Goal: Task Accomplishment & Management: Use online tool/utility

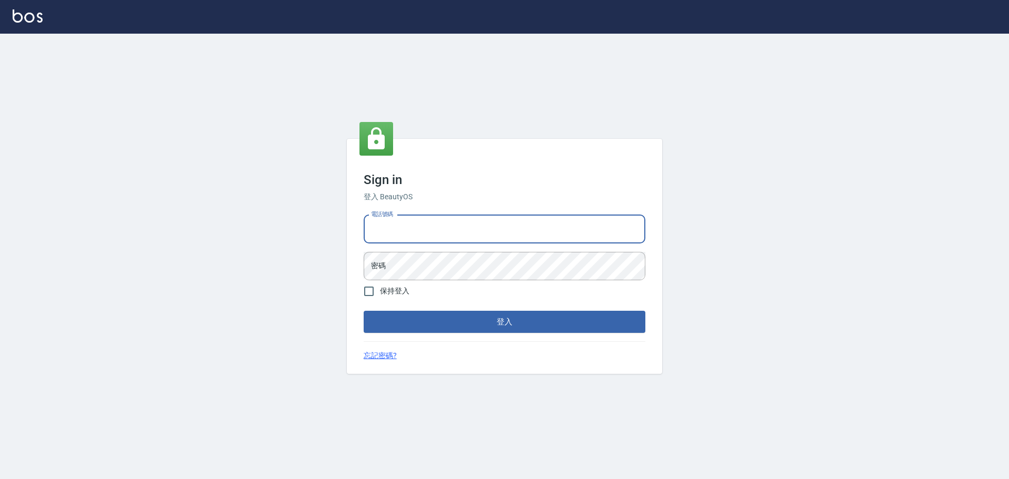
click at [445, 229] on input "電話號碼" at bounding box center [505, 229] width 282 height 28
type input "0989189977"
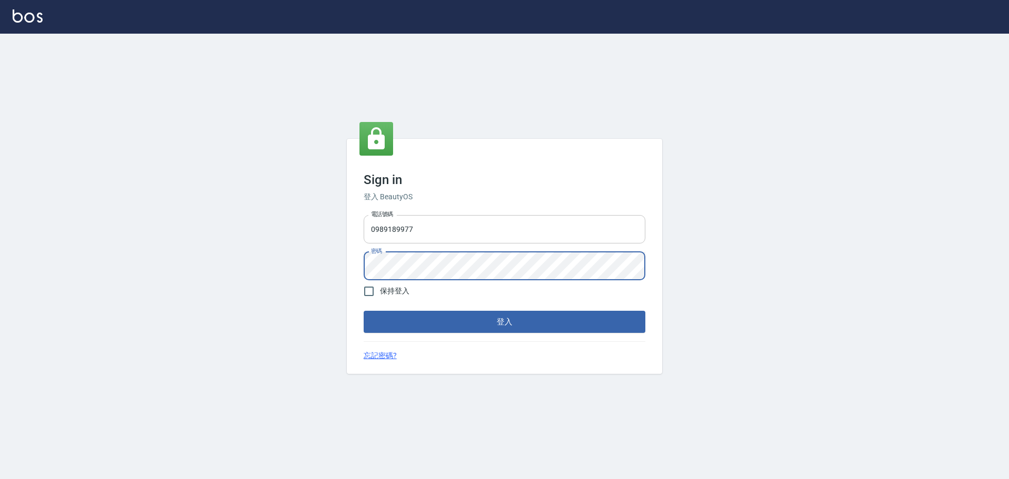
click at [364, 310] on button "登入" at bounding box center [505, 321] width 282 height 22
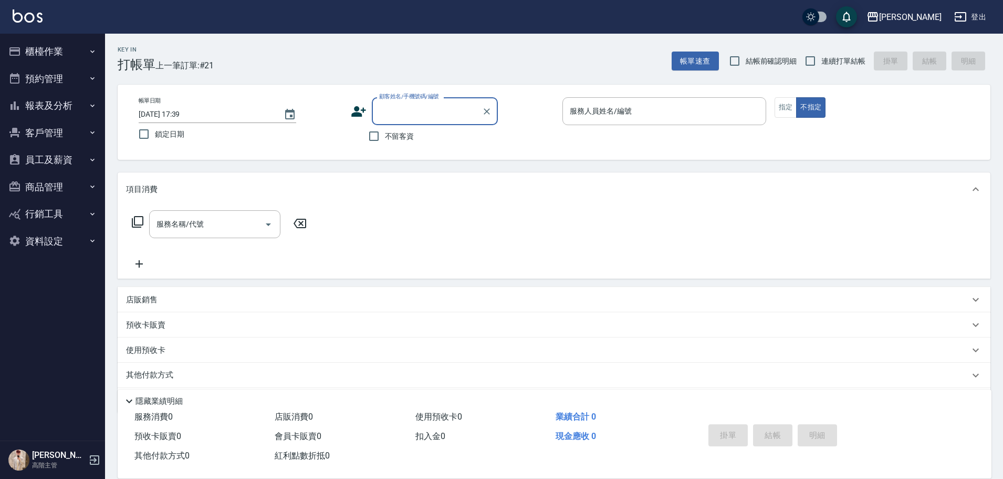
click at [398, 136] on span "不留客資" at bounding box center [399, 136] width 29 height 11
click at [385, 136] on input "不留客資" at bounding box center [374, 136] width 22 height 22
checkbox input "true"
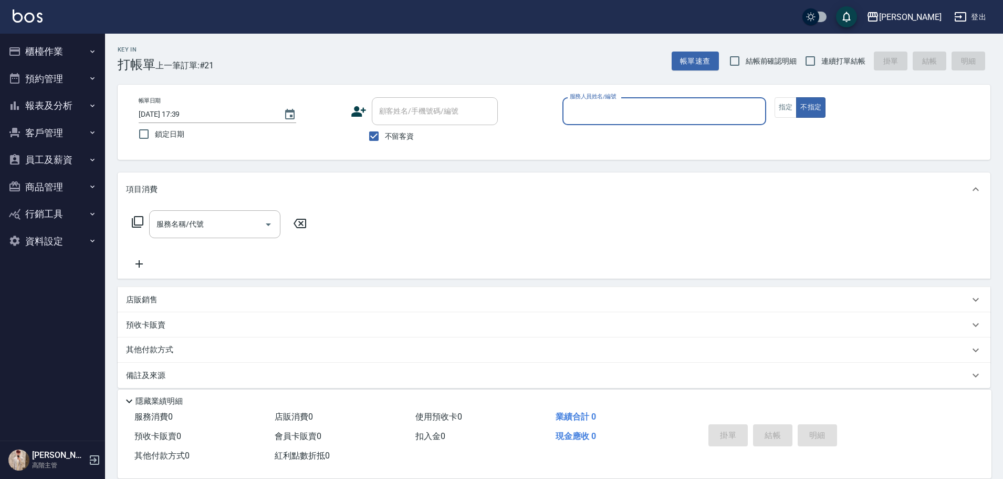
click at [827, 68] on label "連續打單結帳" at bounding box center [833, 61] width 66 height 22
click at [822, 68] on input "連續打單結帳" at bounding box center [811, 61] width 22 height 22
checkbox input "true"
click at [720, 100] on div "服務人員姓名/編號" at bounding box center [665, 111] width 204 height 28
type input "Lambo藍寶-10"
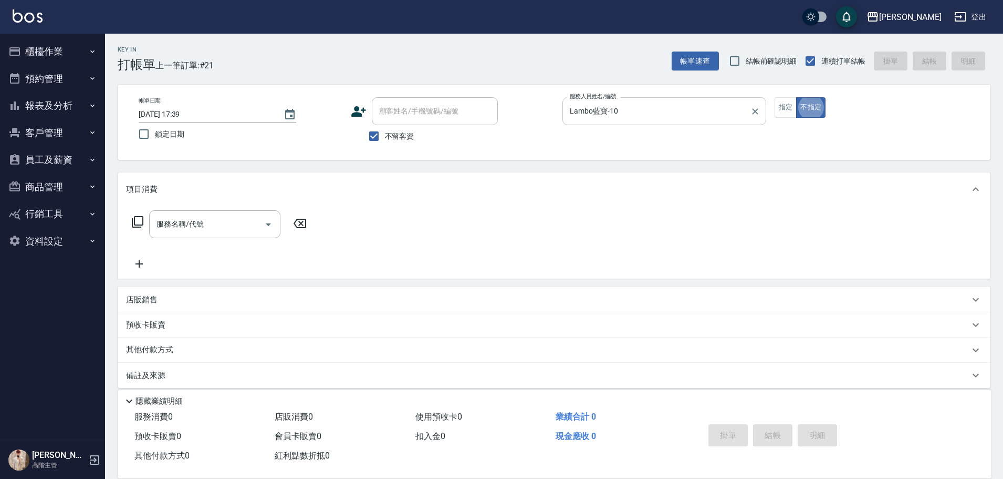
type button "false"
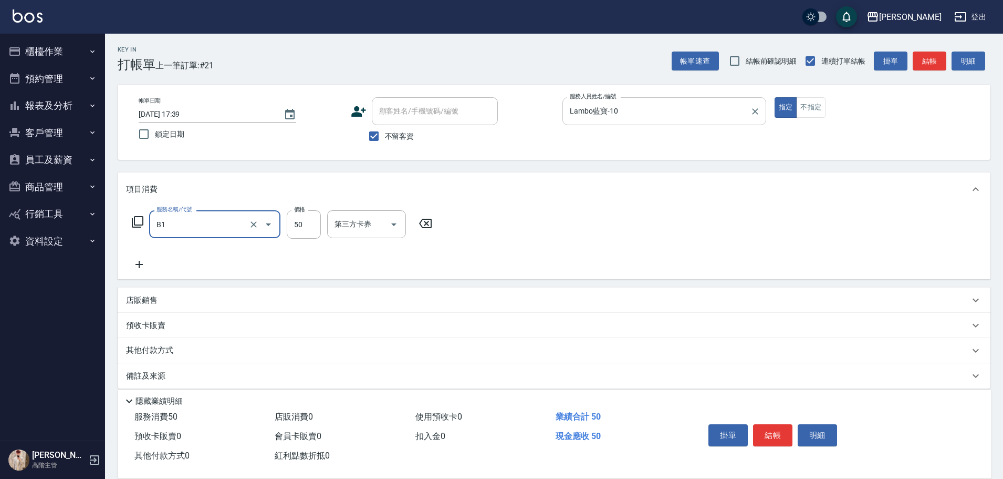
type input "剪髮(B1)"
type input "300"
click at [765, 433] on button "結帳" at bounding box center [772, 435] width 39 height 22
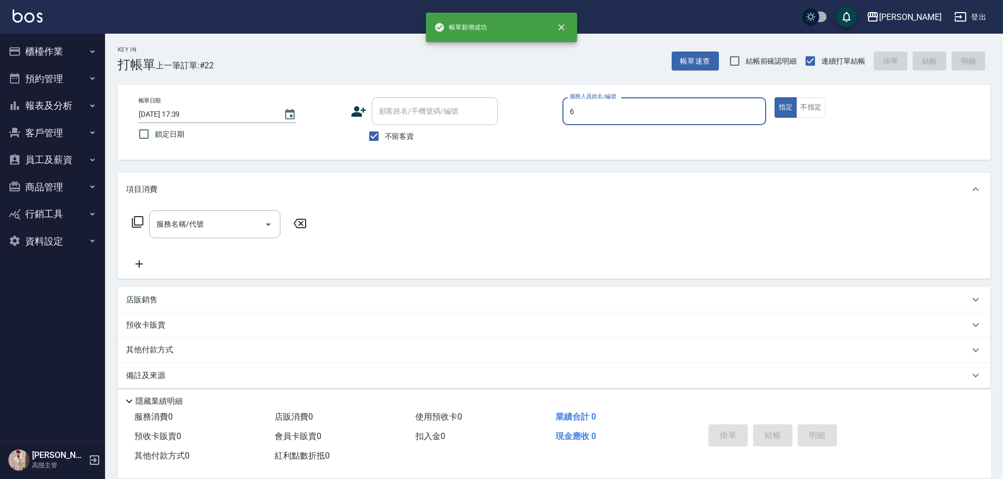
type input "6"
type button "true"
type input "[PERSON_NAME]-6"
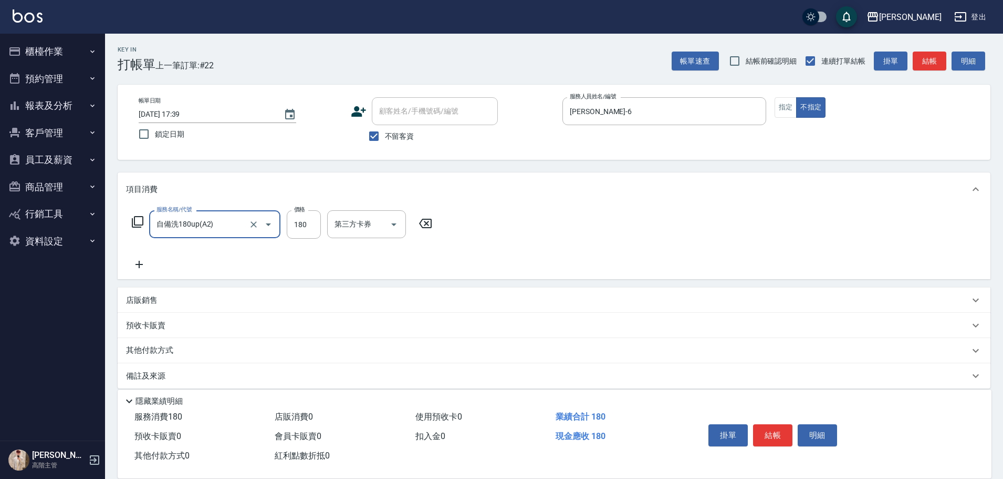
type input "自備洗180up(A2)"
type input "200"
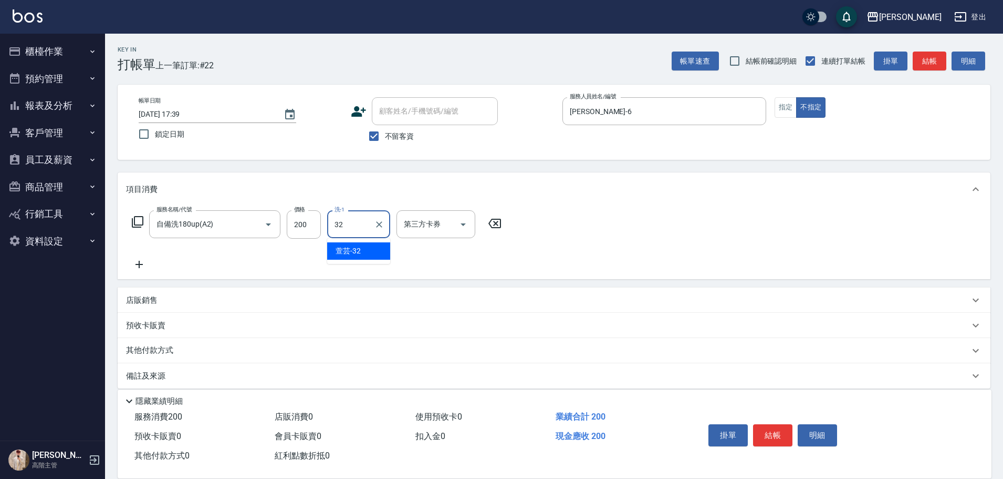
type input "萱芸-32"
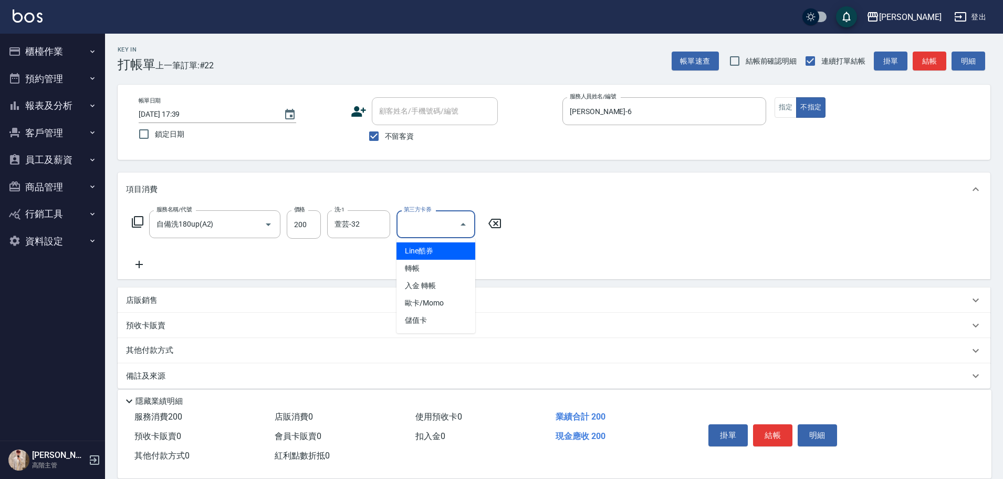
type input "儲值卡"
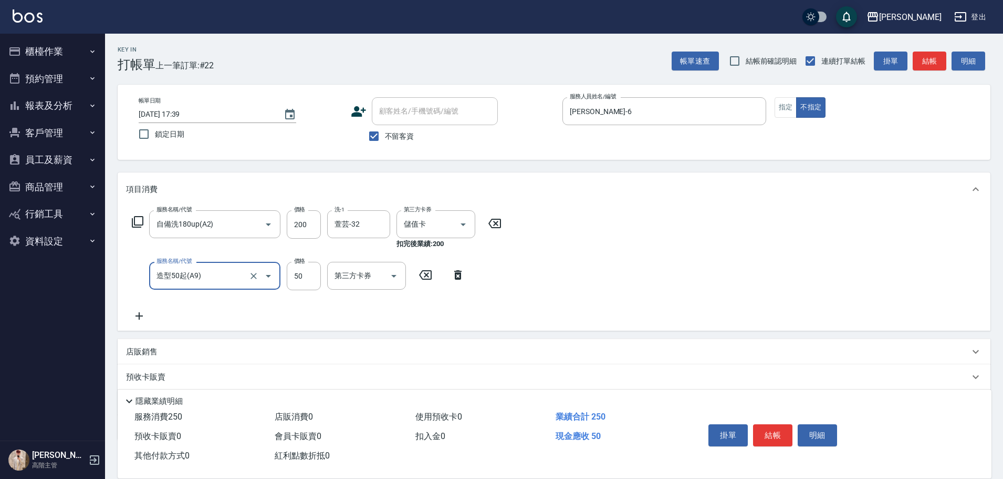
type input "造型50起(A9)"
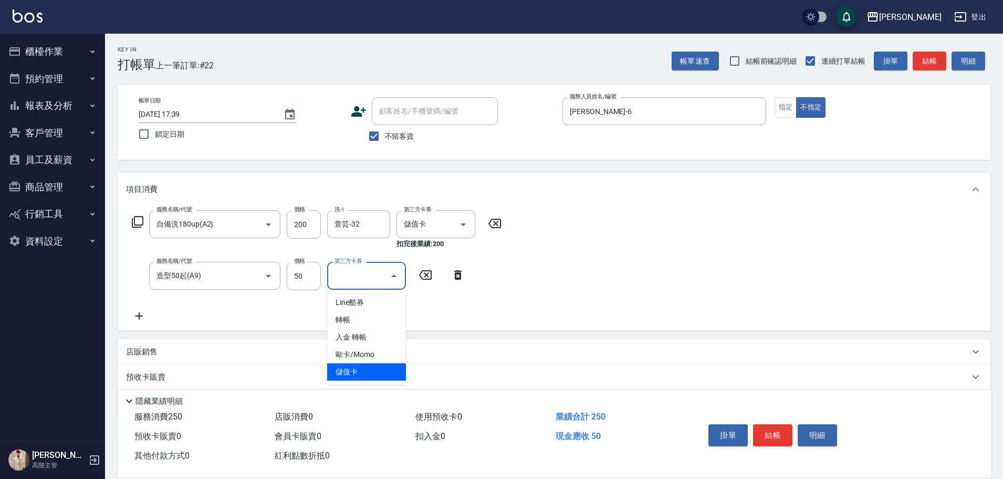
type input "儲值卡"
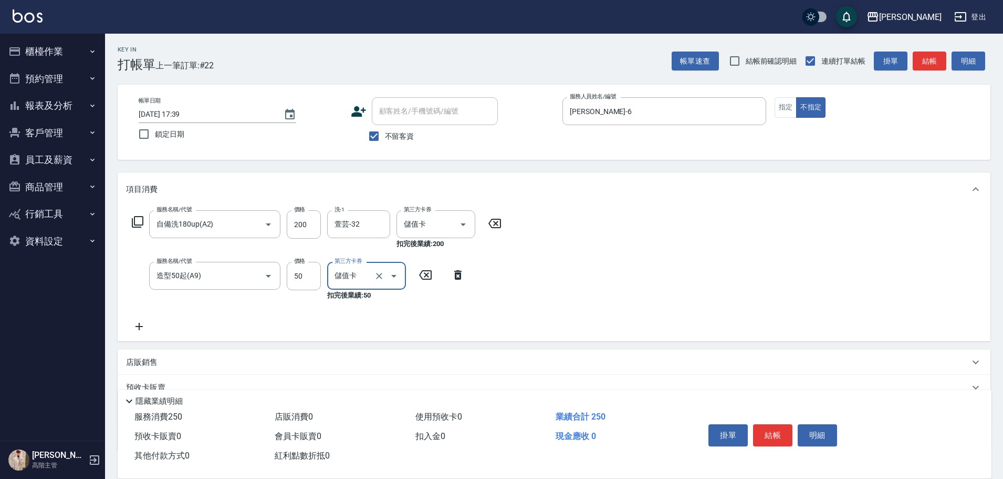
drag, startPoint x: 768, startPoint y: 430, endPoint x: 777, endPoint y: 428, distance: 9.7
click at [770, 429] on button "結帳" at bounding box center [772, 435] width 39 height 22
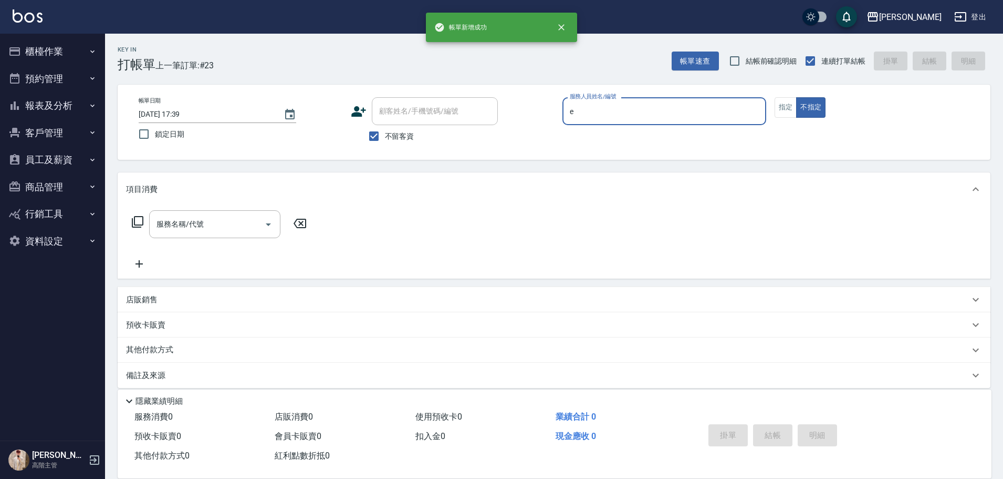
type input "[PERSON_NAME]"
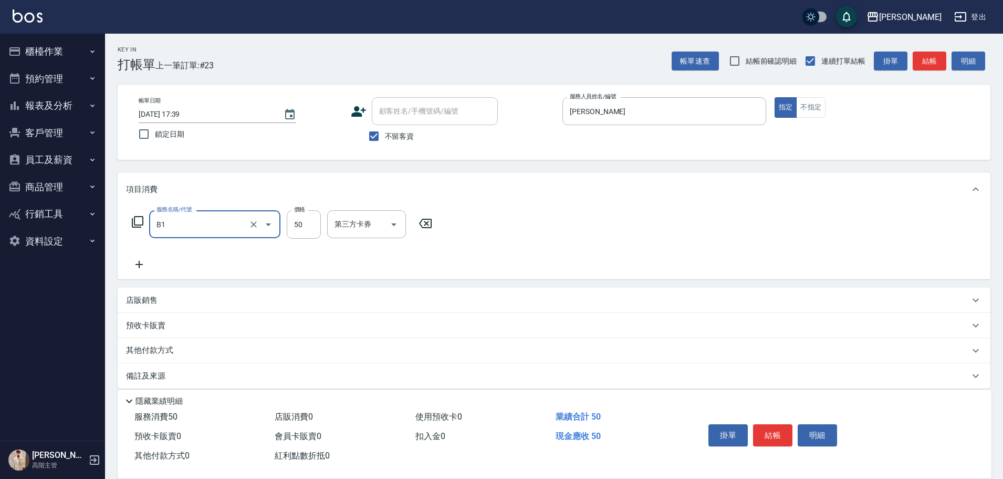
type input "剪髮(B1)"
type input "250"
click at [779, 427] on button "結帳" at bounding box center [772, 435] width 39 height 22
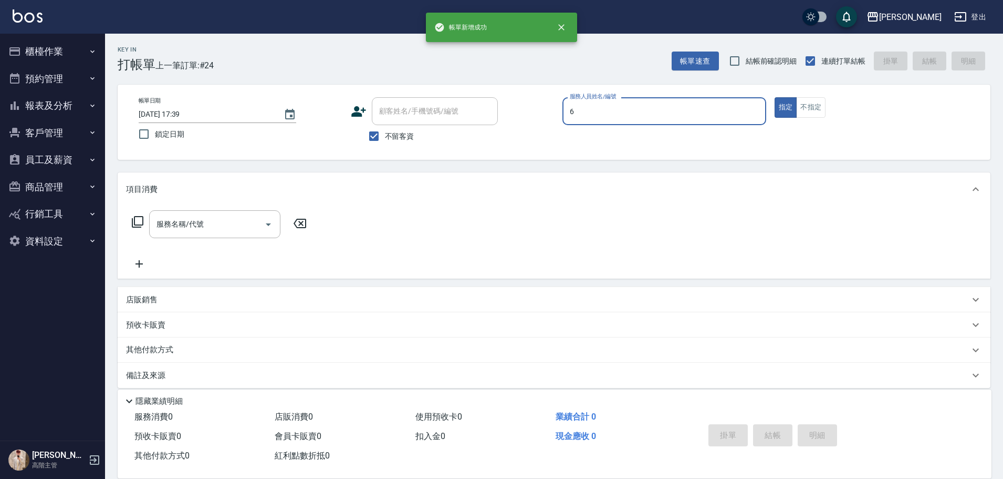
type input "[PERSON_NAME]-6"
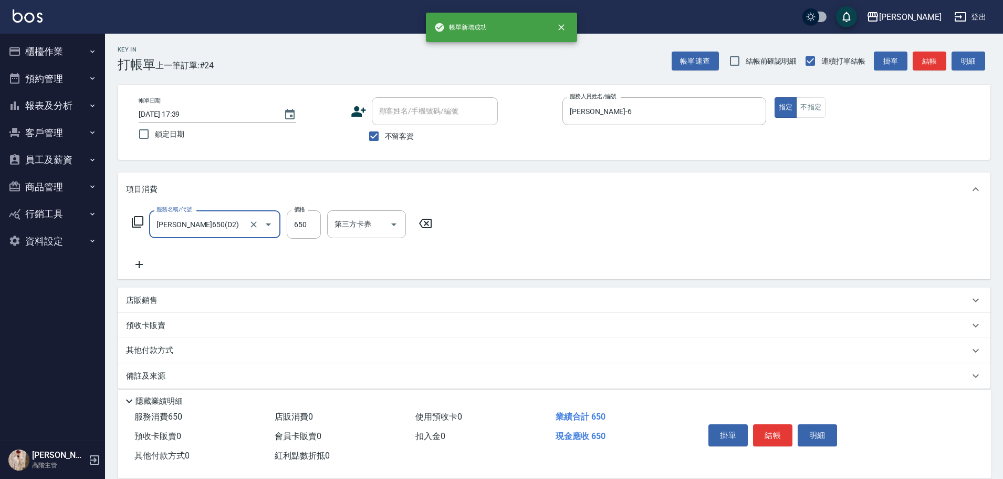
type input "[PERSON_NAME]650(D2)"
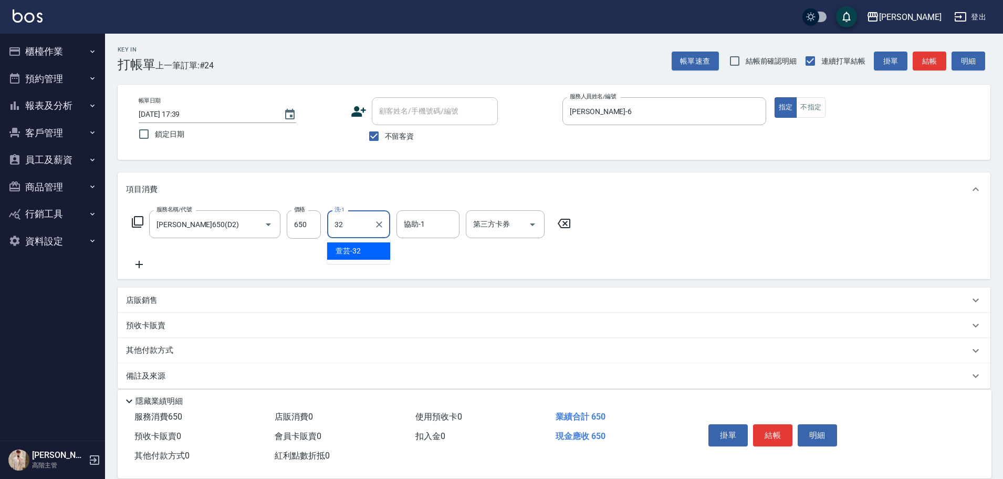
type input "萱芸-32"
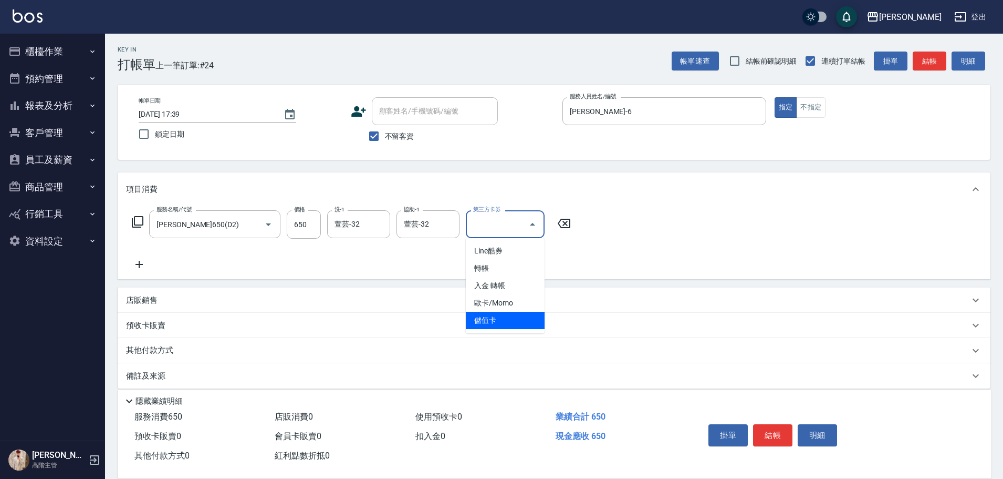
type input "儲值卡"
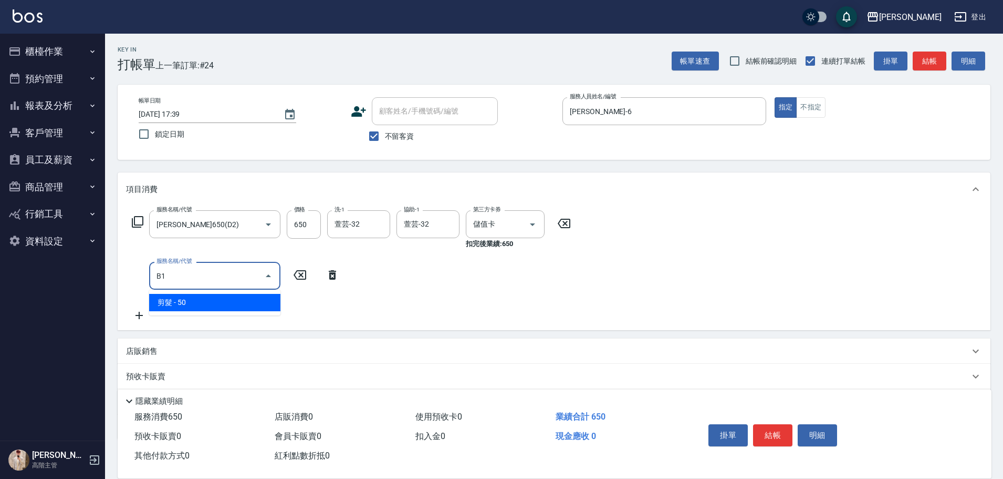
type input "剪髮(B1)"
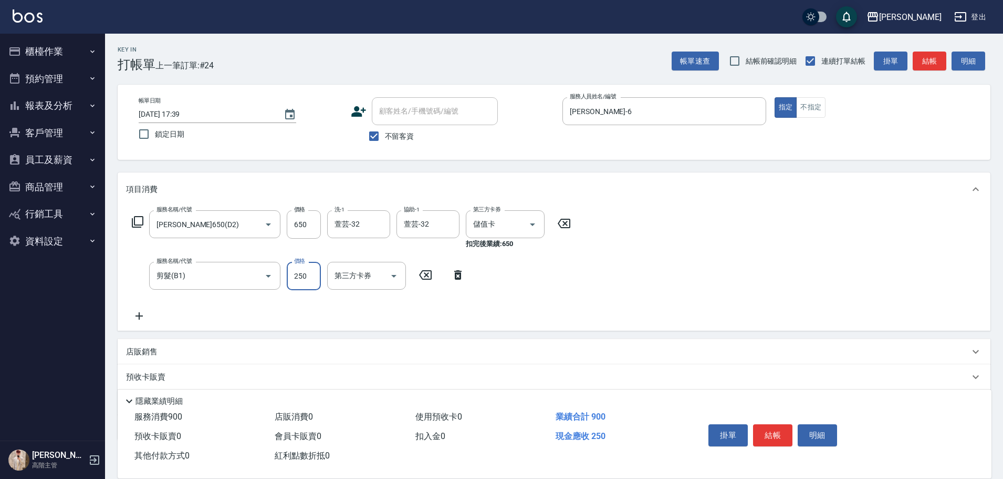
type input "250"
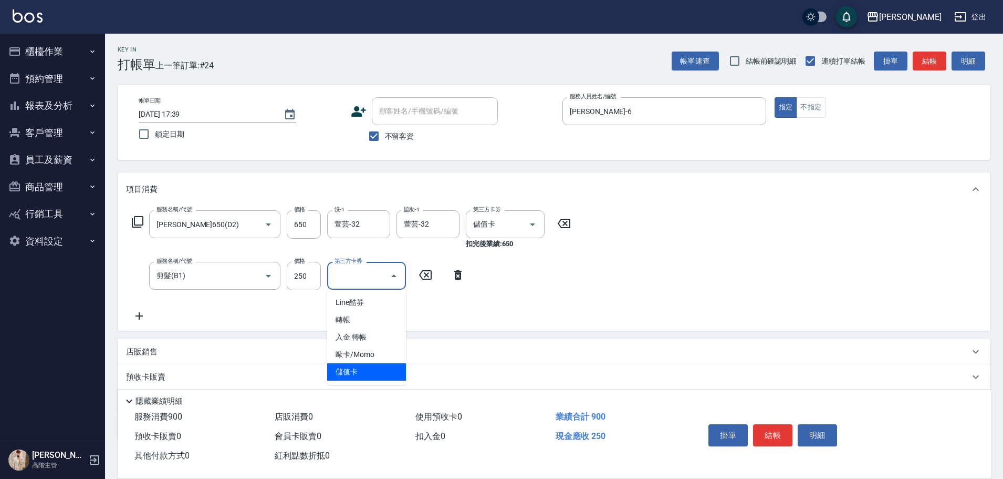
type input "儲值卡"
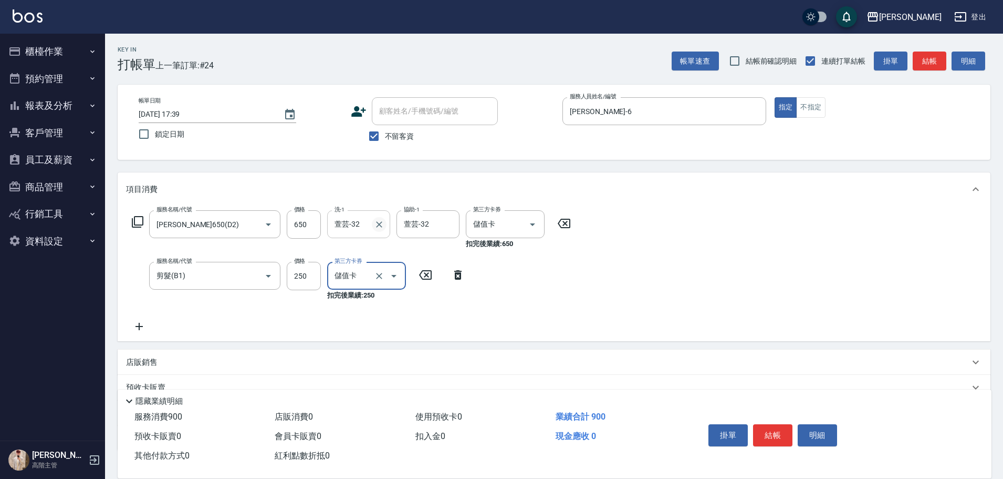
click at [377, 227] on icon "Clear" at bounding box center [379, 224] width 11 height 11
type input "[PERSON_NAME]-6"
click at [768, 431] on button "結帳" at bounding box center [772, 435] width 39 height 22
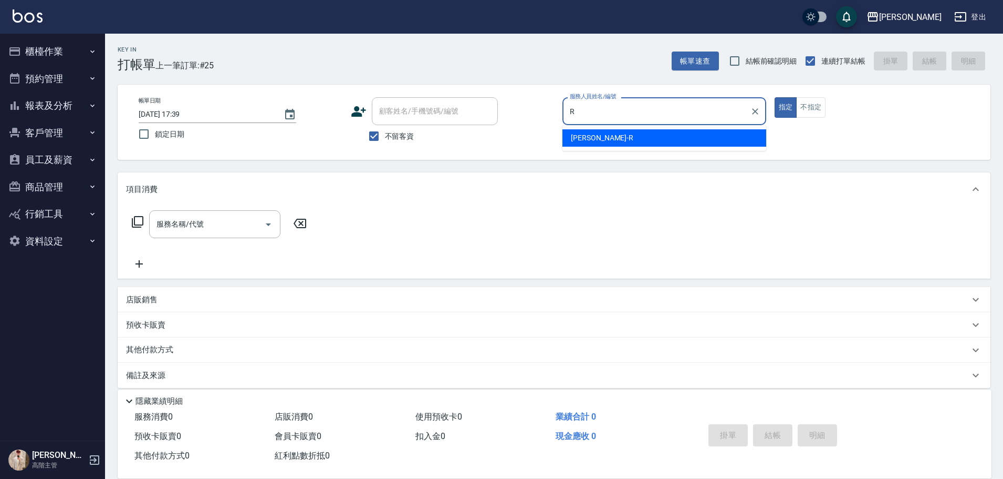
type input "[PERSON_NAME]"
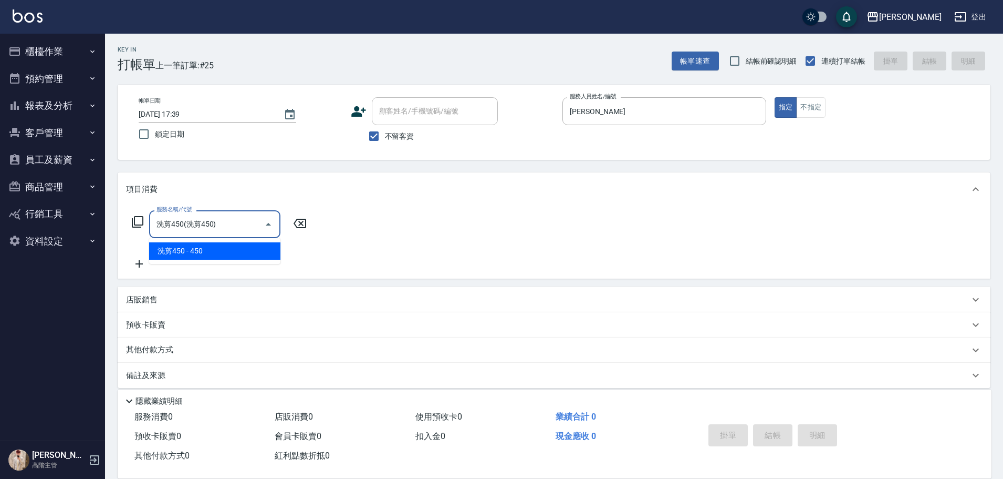
type input "洗剪450"
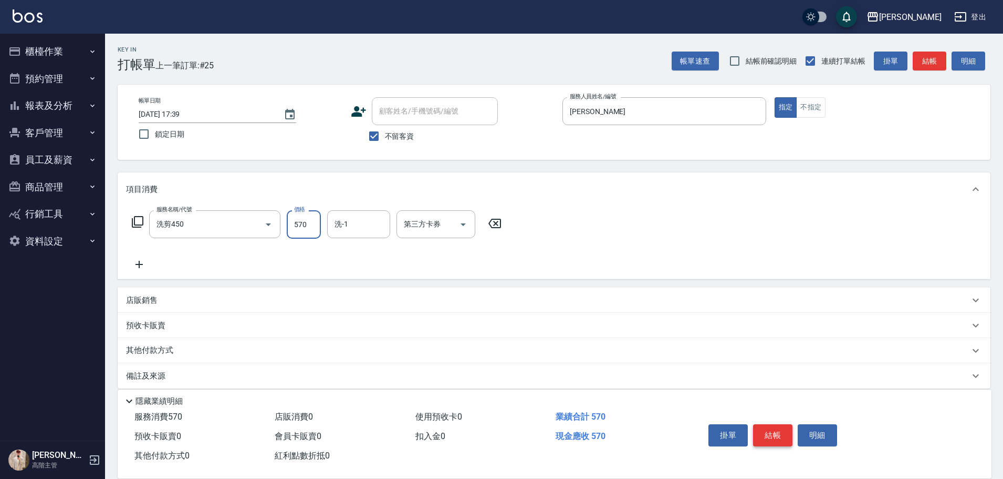
type input "570"
type input "萱芸-32"
click at [768, 431] on button "結帳" at bounding box center [772, 435] width 39 height 22
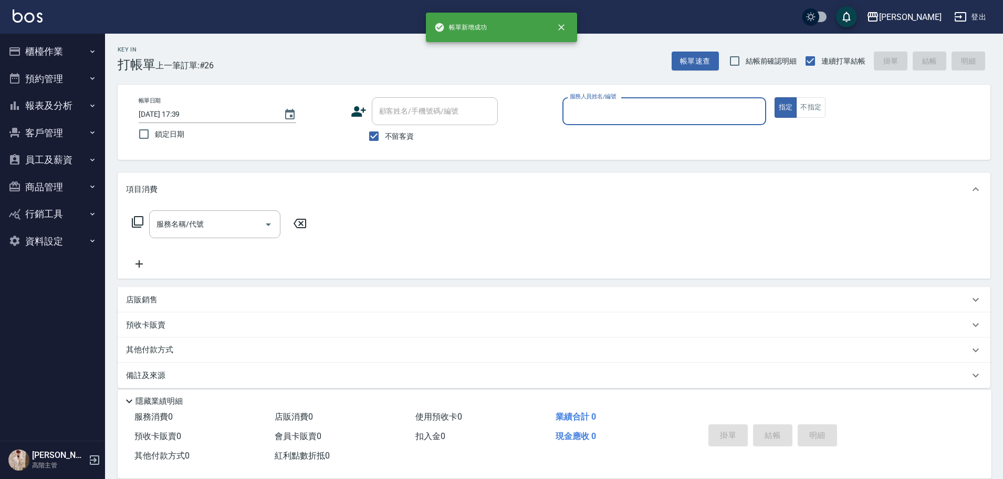
click at [72, 55] on button "櫃檯作業" at bounding box center [52, 51] width 97 height 27
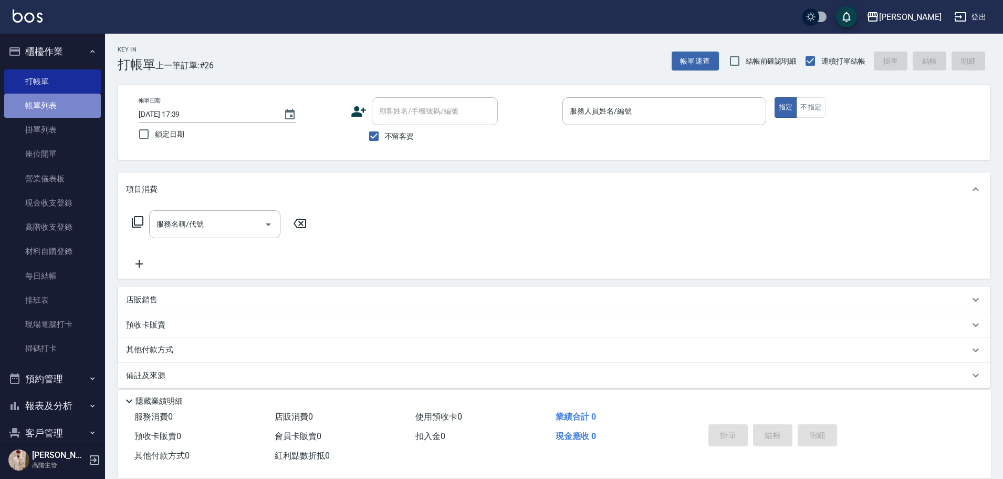
click at [58, 101] on link "帳單列表" at bounding box center [52, 106] width 97 height 24
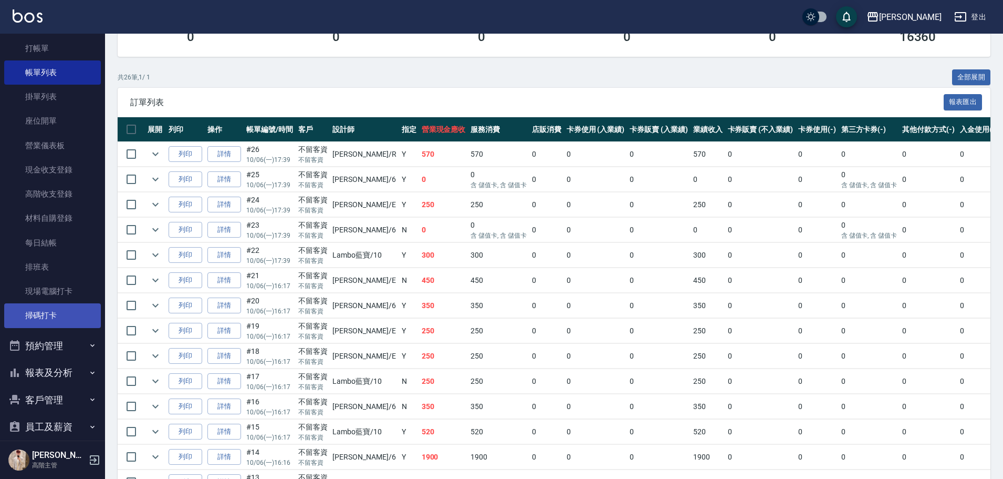
scroll to position [127, 0]
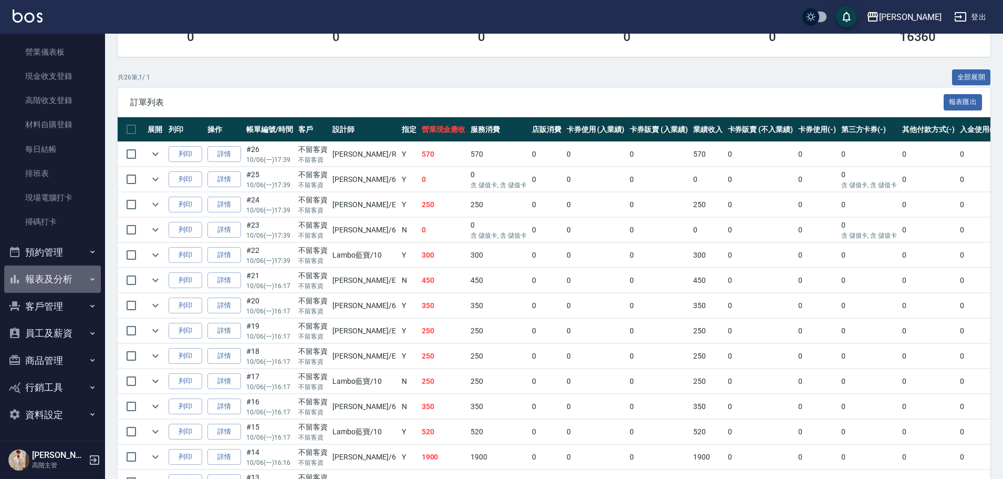
click at [81, 275] on button "報表及分析" at bounding box center [52, 278] width 97 height 27
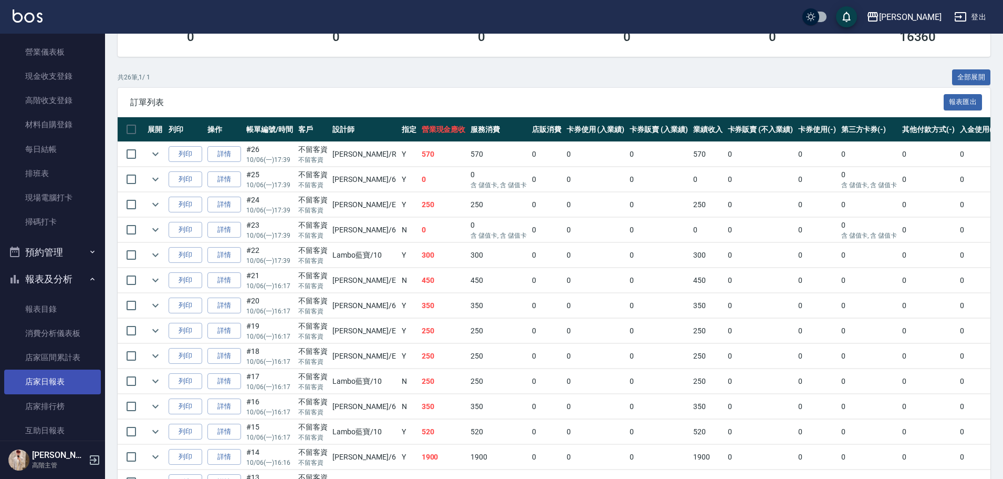
click at [76, 388] on link "店家日報表" at bounding box center [52, 381] width 97 height 24
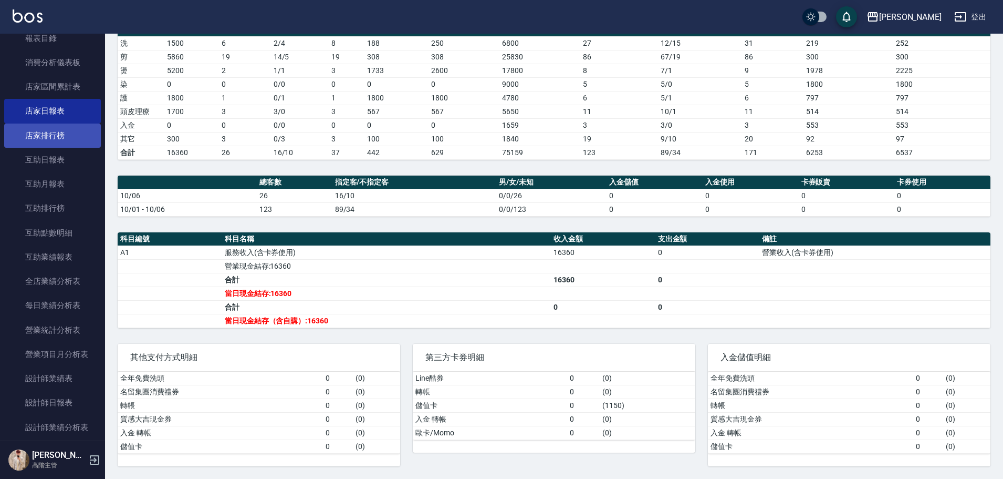
scroll to position [368, 0]
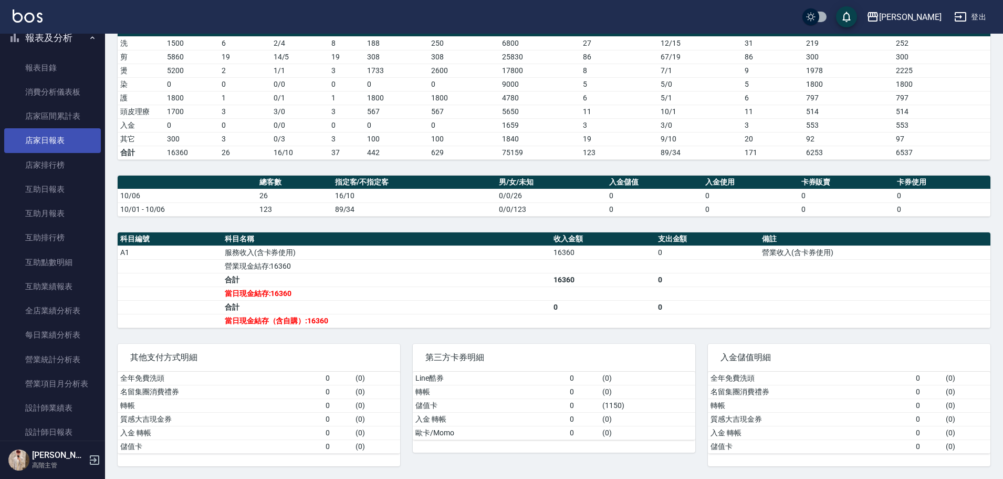
click at [77, 139] on link "店家日報表" at bounding box center [52, 140] width 97 height 24
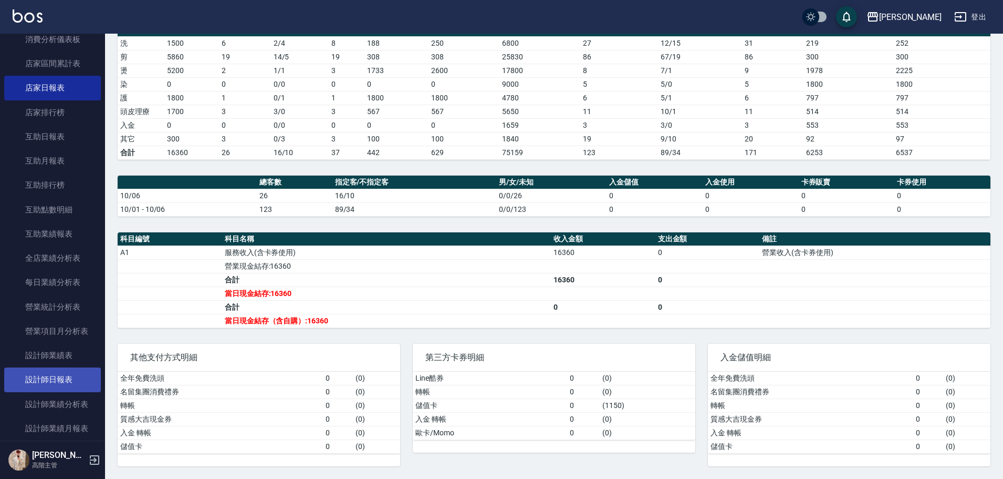
click at [67, 384] on link "設計師日報表" at bounding box center [52, 379] width 97 height 24
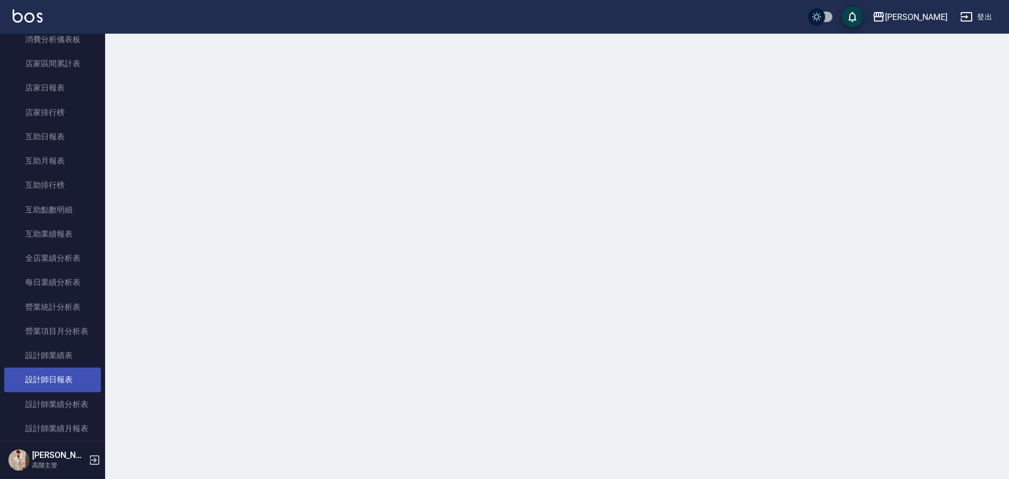
click at [67, 384] on link "設計師日報表" at bounding box center [52, 379] width 97 height 24
